Goal: Task Accomplishment & Management: Manage account settings

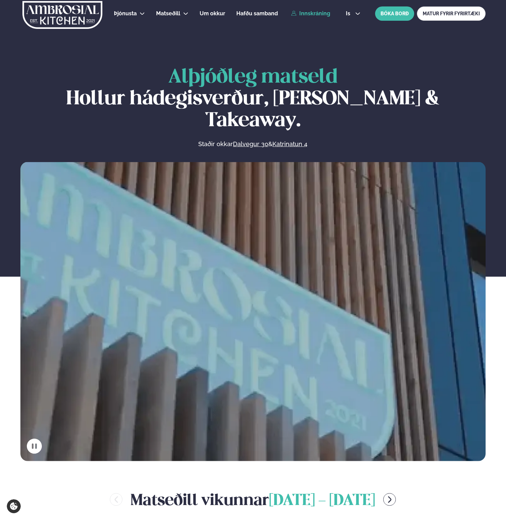
click at [315, 13] on link "Innskráning" at bounding box center [310, 14] width 39 height 6
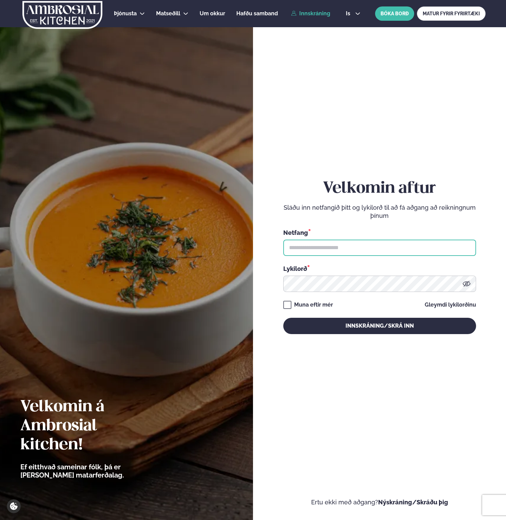
click at [351, 250] on input "text" at bounding box center [379, 248] width 193 height 16
type input "**********"
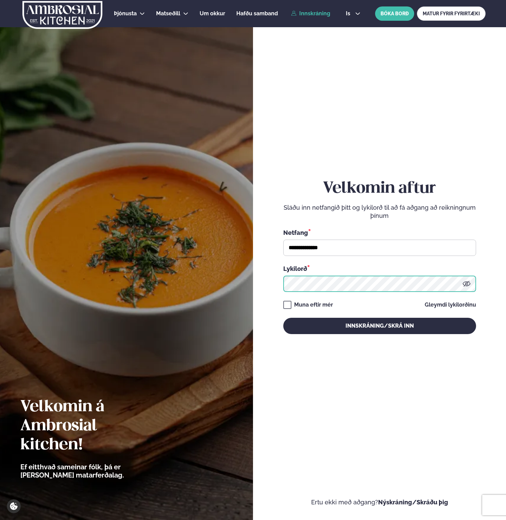
click at [283, 318] on button "Innskráning/Skrá inn" at bounding box center [379, 326] width 193 height 16
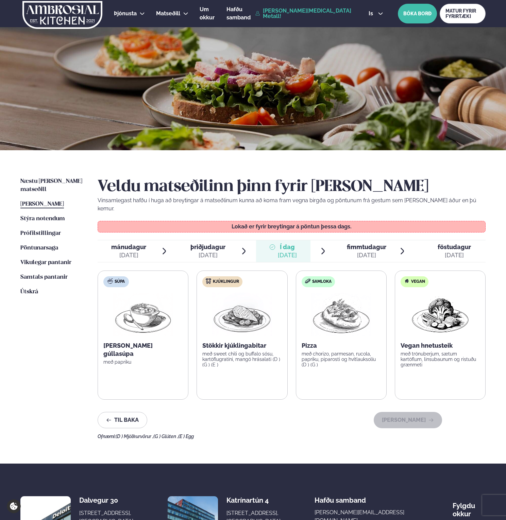
drag, startPoint x: 40, startPoint y: 207, endPoint x: 39, endPoint y: 274, distance: 67.7
click at [40, 215] on link "Stýra notendum Notendur" at bounding box center [42, 219] width 45 height 8
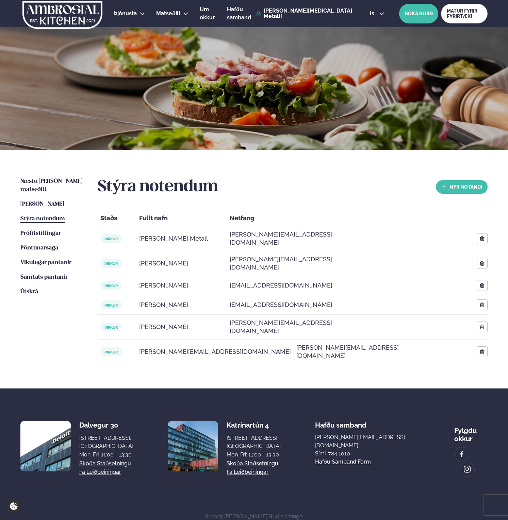
drag, startPoint x: 45, startPoint y: 304, endPoint x: 32, endPoint y: 300, distance: 13.9
click at [40, 302] on ul "Næstu [PERSON_NAME] matseðill Næsta vika [PERSON_NAME] matseðill Þessa [PERSON_…" at bounding box center [52, 270] width 64 height 187
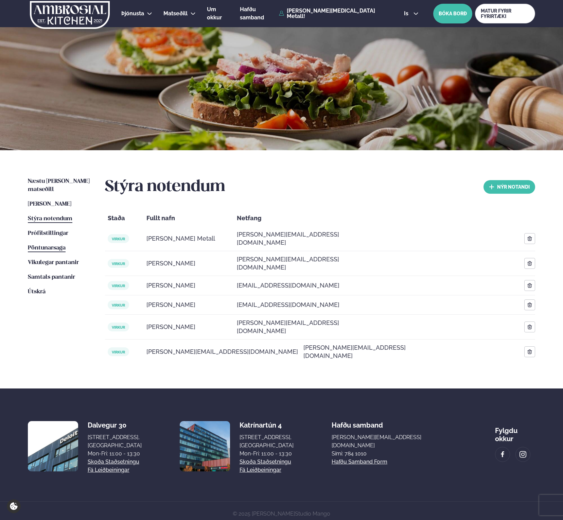
click at [48, 245] on span "Pöntunarsaga" at bounding box center [47, 248] width 38 height 6
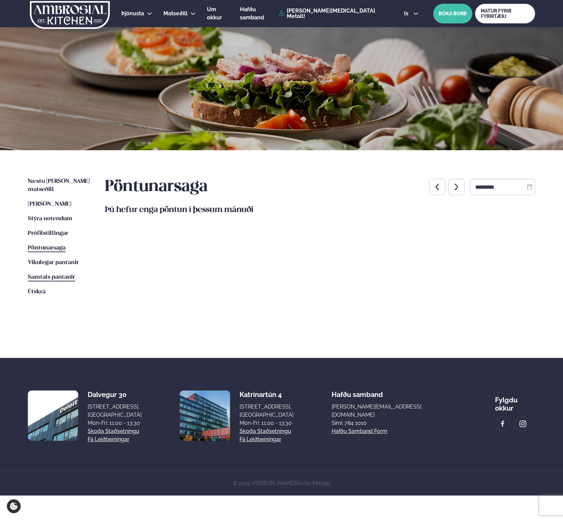
click at [56, 273] on link "Samtals pantanir Samtals pantanir" at bounding box center [51, 277] width 47 height 8
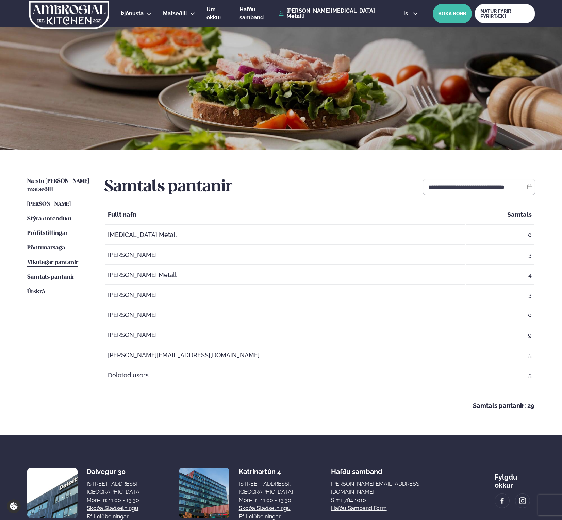
click at [48, 260] on span "Vikulegar pantanir" at bounding box center [52, 263] width 51 height 6
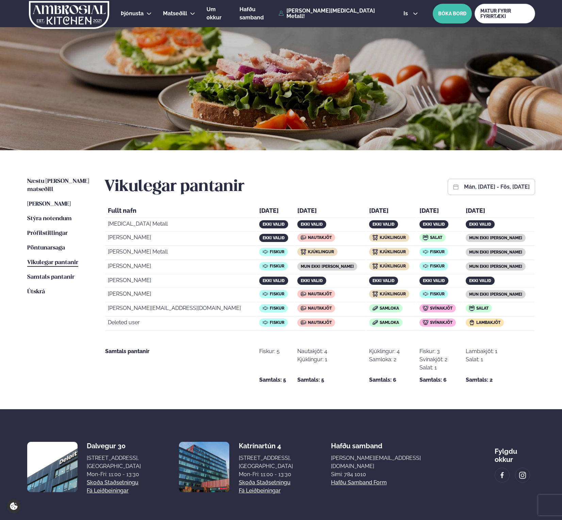
drag, startPoint x: 374, startPoint y: 321, endPoint x: 331, endPoint y: 334, distance: 45.2
click at [330, 324] on tr "Deleted user Fiskur Nautakjöt Samloka Svínakjöt Lambakjöt" at bounding box center [319, 324] width 429 height 14
drag, startPoint x: 337, startPoint y: 336, endPoint x: 326, endPoint y: 337, distance: 10.2
click at [366, 337] on td "Kjúklingur: 4 Samloka: 2 Samtals: 6" at bounding box center [391, 358] width 50 height 53
click at [396, 343] on td "Kjúklingur: 4 Samloka: 2 Samtals: 6" at bounding box center [391, 358] width 50 height 53
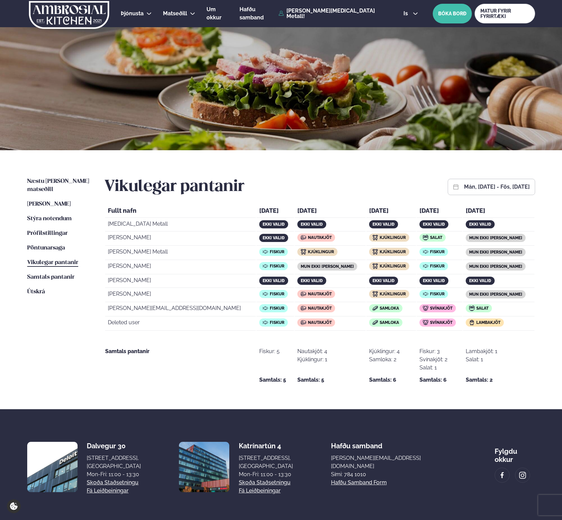
click at [42, 352] on ul "Næstu [PERSON_NAME] matseðill Næsta vika [PERSON_NAME] matseðill Þessa [PERSON_…" at bounding box center [59, 280] width 64 height 207
